Goal: Find specific page/section: Find specific page/section

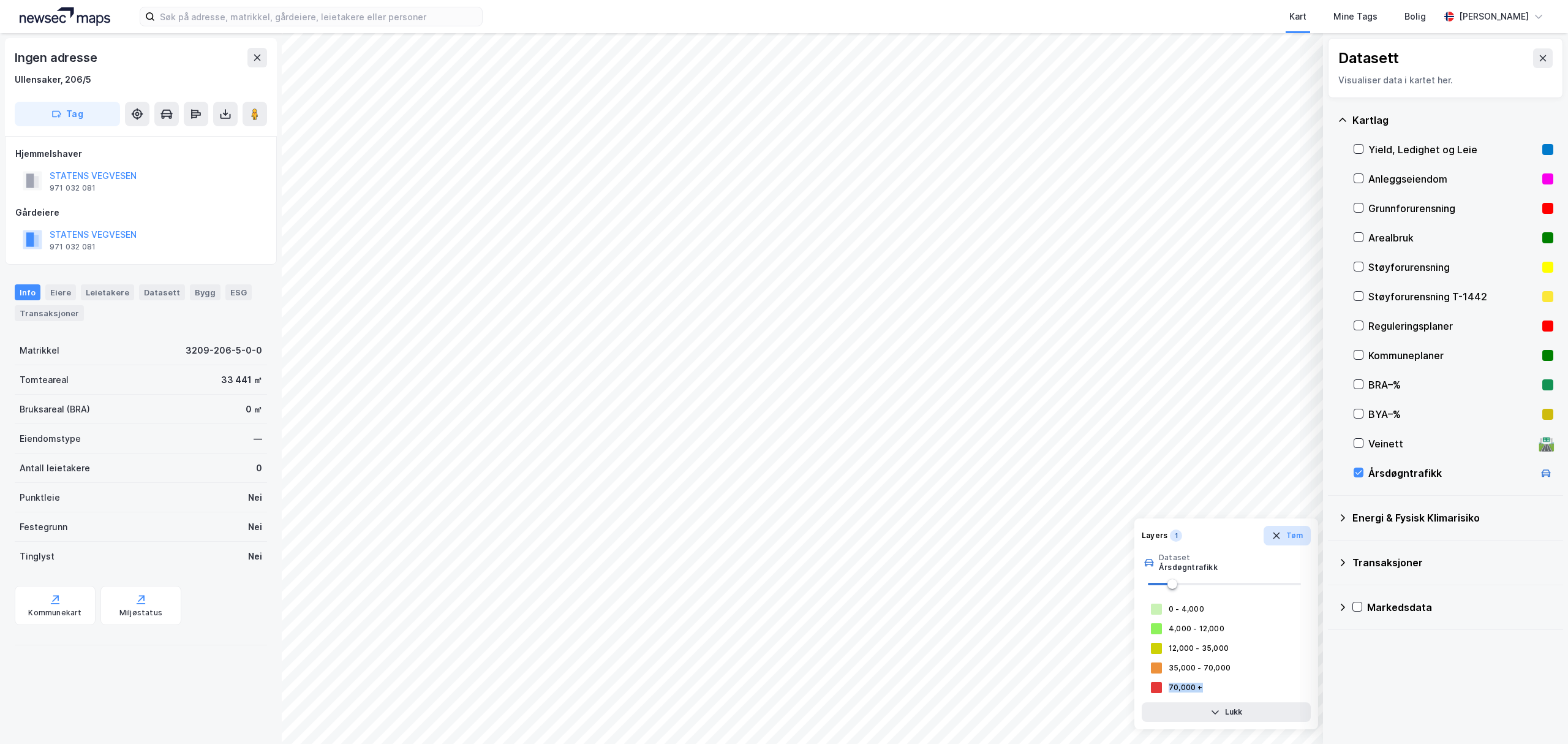
click at [1276, 535] on icon "button" at bounding box center [1276, 535] width 10 height 10
click at [1540, 62] on button at bounding box center [1543, 58] width 19 height 19
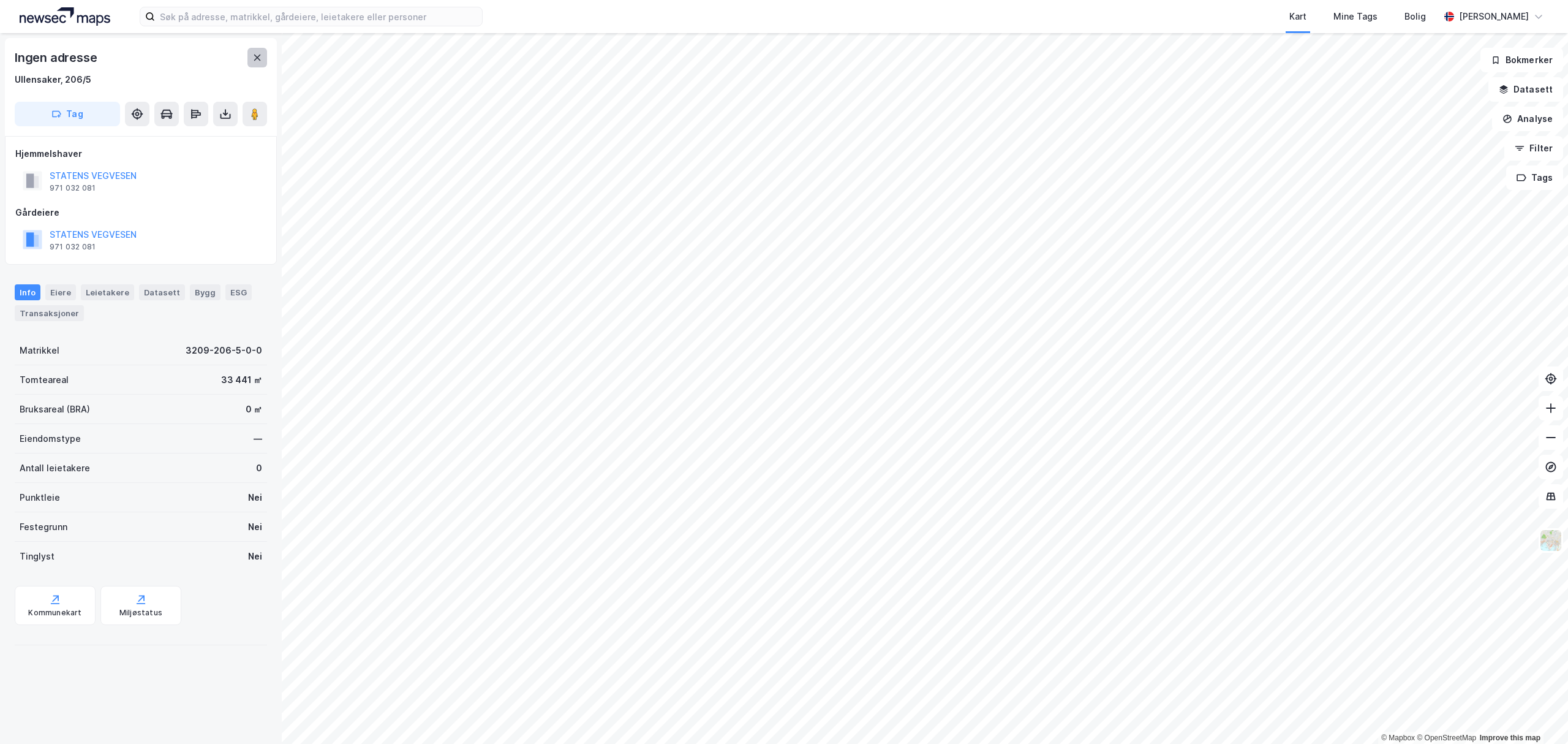
click at [251, 52] on button at bounding box center [257, 57] width 19 height 19
